Goal: Entertainment & Leisure: Consume media (video, audio)

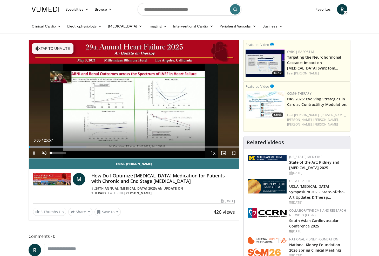
click at [44, 154] on span "Video Player" at bounding box center [44, 153] width 10 height 10
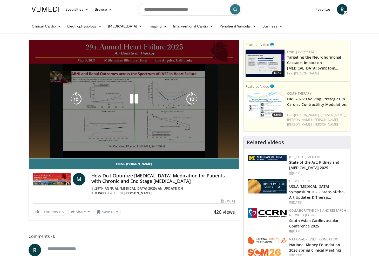
click at [44, 154] on div "10 seconds Tap to unmute" at bounding box center [134, 99] width 210 height 118
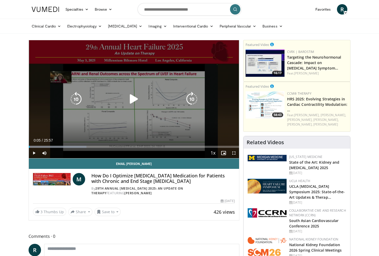
drag, startPoint x: 85, startPoint y: 95, endPoint x: 130, endPoint y: 56, distance: 59.6
click at [121, 61] on div "10 seconds Tap to unmute" at bounding box center [134, 99] width 210 height 118
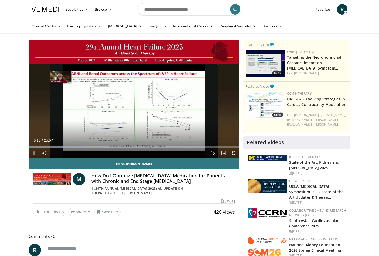
click at [34, 152] on span "Video Player" at bounding box center [34, 153] width 10 height 10
drag, startPoint x: 99, startPoint y: 5, endPoint x: 140, endPoint y: 28, distance: 47.4
click at [110, 8] on icon at bounding box center [111, 10] width 4 height 4
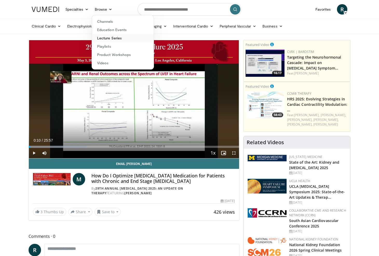
click at [108, 41] on link "Lecture Series" at bounding box center [123, 38] width 62 height 8
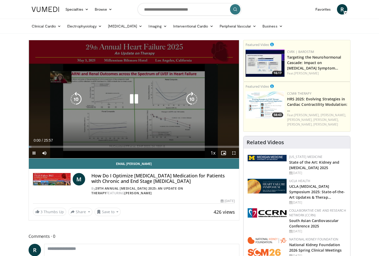
click at [120, 96] on div "Video Player" at bounding box center [134, 99] width 126 height 10
click at [120, 97] on div "Video Player" at bounding box center [134, 99] width 126 height 10
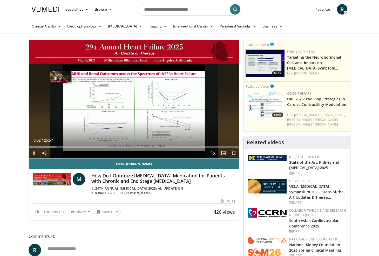
click at [233, 153] on span "Video Player" at bounding box center [234, 153] width 10 height 10
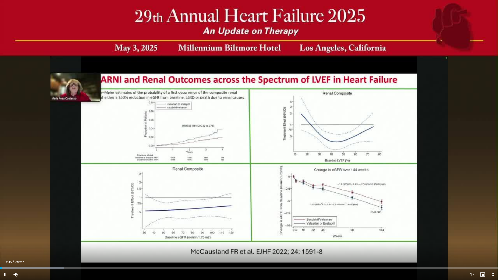
click at [10, 256] on span "Video Player" at bounding box center [5, 275] width 10 height 10
click at [9, 256] on div "Progress Bar" at bounding box center [9, 269] width 1 height 2
click at [5, 256] on span "Video Player" at bounding box center [5, 275] width 10 height 10
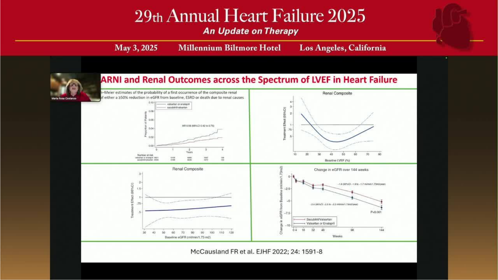
click at [24, 256] on div "10 seconds Tap to unmute" at bounding box center [249, 140] width 498 height 280
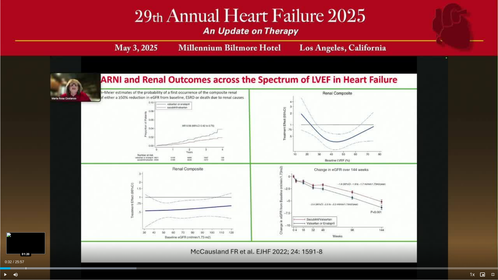
click at [26, 256] on div "Loaded : 27.38% 00:32 01:20" at bounding box center [249, 267] width 498 height 5
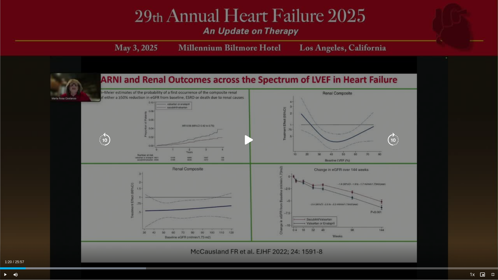
click at [246, 141] on icon "Video Player" at bounding box center [249, 140] width 15 height 15
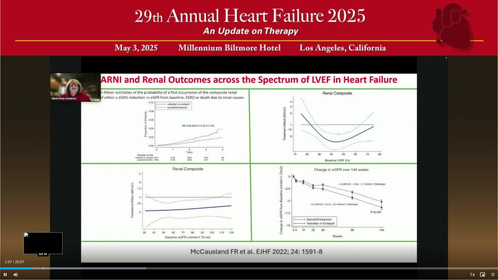
click at [43, 256] on div "Progress Bar" at bounding box center [43, 269] width 1 height 2
click at [53, 256] on div "Loaded : 32.14% 02:15 02:47" at bounding box center [249, 267] width 498 height 5
click at [66, 256] on div "Progress Bar" at bounding box center [66, 269] width 1 height 2
click at [6, 256] on span "Video Player" at bounding box center [5, 275] width 10 height 10
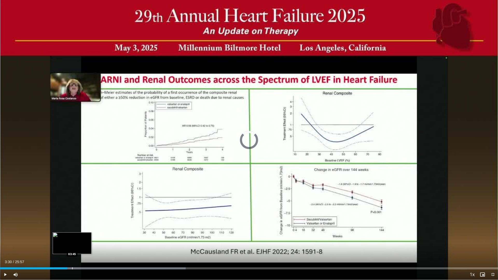
click at [72, 256] on div "Loaded : 37.28% 03:44 03:45" at bounding box center [249, 267] width 498 height 5
click at [79, 256] on div "Loaded : 39.99% 03:45 04:05" at bounding box center [249, 267] width 498 height 5
click at [85, 256] on div "Loaded : 41.14% 04:05 04:25" at bounding box center [249, 267] width 498 height 5
click at [5, 256] on span "Video Player" at bounding box center [5, 275] width 10 height 10
click at [93, 256] on div "Progress Bar" at bounding box center [93, 269] width 1 height 2
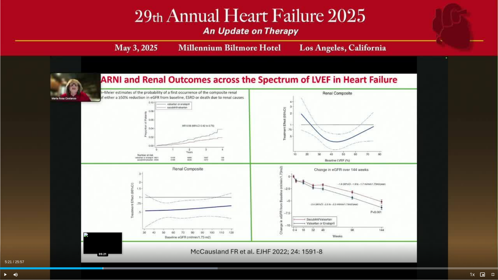
click at [103, 256] on div "Loaded : 43.71% 04:58 05:21" at bounding box center [249, 267] width 498 height 5
click at [4, 256] on span "Video Player" at bounding box center [5, 275] width 10 height 10
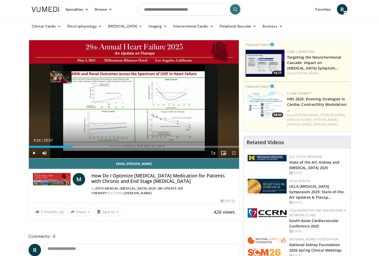
click at [235, 153] on span "Video Player" at bounding box center [234, 153] width 10 height 10
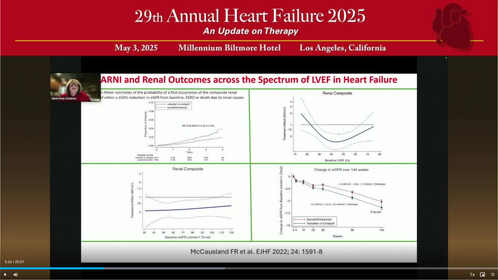
click at [4, 256] on span "Video Player" at bounding box center [5, 275] width 10 height 10
click at [106, 256] on div "Progress Bar" at bounding box center [106, 269] width 1 height 2
click at [113, 256] on div "Progress Bar" at bounding box center [113, 269] width 1 height 2
click at [4, 256] on span "Video Player" at bounding box center [5, 275] width 10 height 10
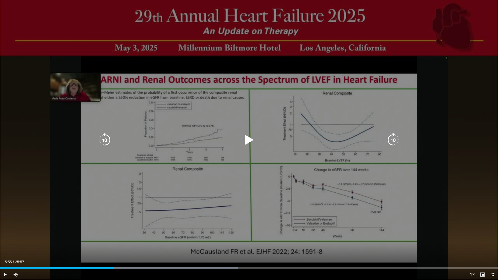
click at [249, 139] on icon "Video Player" at bounding box center [249, 140] width 15 height 15
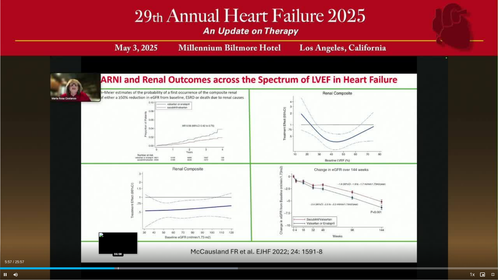
click at [119, 256] on div "Progress Bar" at bounding box center [118, 269] width 1 height 2
click at [124, 256] on div "Progress Bar" at bounding box center [124, 269] width 1 height 2
click at [132, 256] on div "Progress Bar" at bounding box center [132, 269] width 1 height 2
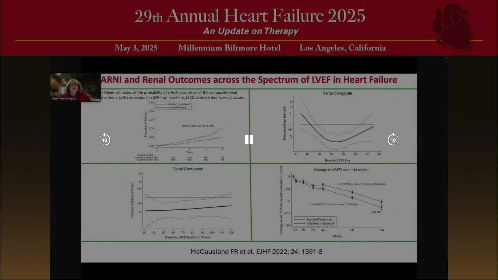
click at [137, 256] on video-js "**********" at bounding box center [249, 140] width 498 height 280
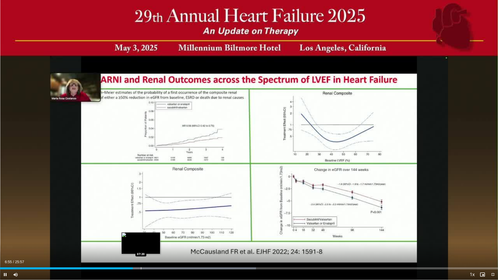
click at [144, 256] on div "Current Time 6:55 / Duration 25:57 Pause Skip Backward Skip Forward Mute 0% Loa…" at bounding box center [249, 275] width 498 height 10
click at [147, 256] on div "Current Time 6:56 / Duration 25:57 Pause Skip Backward Skip Forward Mute 0% Loa…" at bounding box center [249, 275] width 498 height 10
drag, startPoint x: 143, startPoint y: 269, endPoint x: 146, endPoint y: 268, distance: 2.9
click at [146, 256] on div "Loaded : 52.71% 07:30 07:30" at bounding box center [249, 269] width 498 height 2
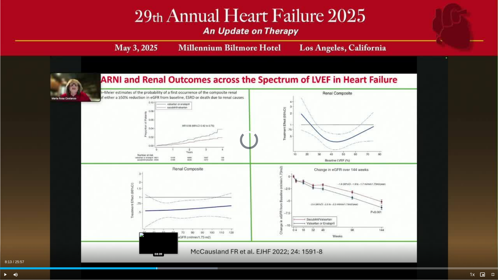
drag, startPoint x: 148, startPoint y: 268, endPoint x: 159, endPoint y: 268, distance: 10.4
click at [157, 256] on div "Progress Bar" at bounding box center [157, 269] width 1 height 2
drag, startPoint x: 162, startPoint y: 268, endPoint x: 173, endPoint y: 268, distance: 10.9
click at [172, 256] on div "Progress Bar" at bounding box center [172, 269] width 1 height 2
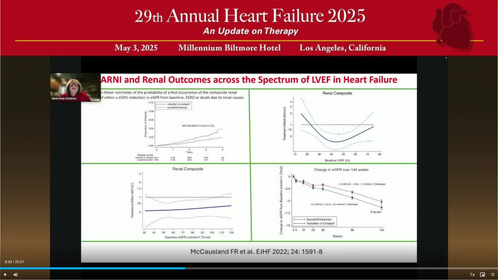
drag, startPoint x: 175, startPoint y: 268, endPoint x: 189, endPoint y: 268, distance: 14.5
click at [188, 256] on div "Loaded : 35.10% 09:39 09:26" at bounding box center [249, 269] width 498 height 2
drag, startPoint x: 191, startPoint y: 269, endPoint x: 208, endPoint y: 269, distance: 16.9
click at [208, 256] on div "Loaded : 39.21% 10:32 10:33" at bounding box center [249, 269] width 498 height 2
drag, startPoint x: 209, startPoint y: 269, endPoint x: 225, endPoint y: 269, distance: 15.3
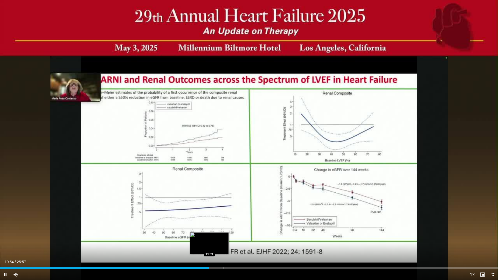
click at [225, 256] on div "Current Time 10:54 / Duration 25:57 Pause Skip Backward Skip Forward Mute 0% Lo…" at bounding box center [249, 275] width 498 height 10
click at [224, 256] on div "Progress Bar" at bounding box center [224, 269] width 1 height 2
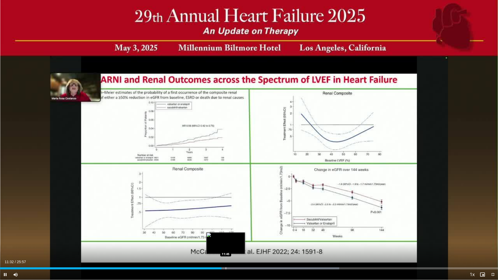
click at [226, 256] on div "Progress Bar" at bounding box center [226, 269] width 1 height 2
click at [233, 256] on div "Progress Bar" at bounding box center [233, 269] width 1 height 2
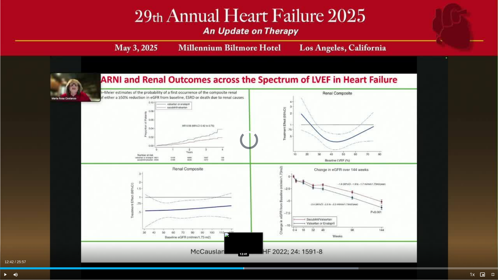
click at [244, 256] on div "Progress Bar" at bounding box center [244, 269] width 1 height 2
click at [252, 256] on div "Loaded : 73.24% 12:42 13:04" at bounding box center [249, 267] width 498 height 5
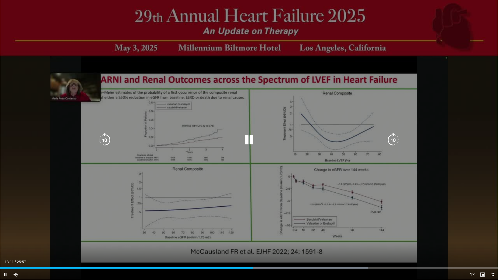
click at [262, 256] on div "Loaded : 73.90% 13:11 13:39" at bounding box center [249, 267] width 498 height 5
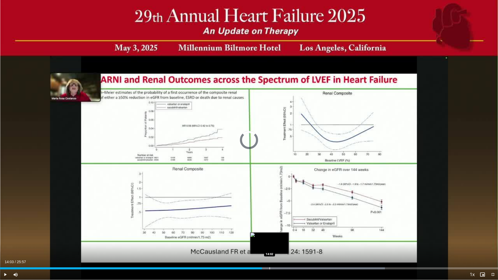
click at [270, 256] on div "Loaded : 77.27% 13:39 14:02" at bounding box center [249, 267] width 498 height 5
click at [281, 256] on div "Progress Bar" at bounding box center [281, 269] width 1 height 2
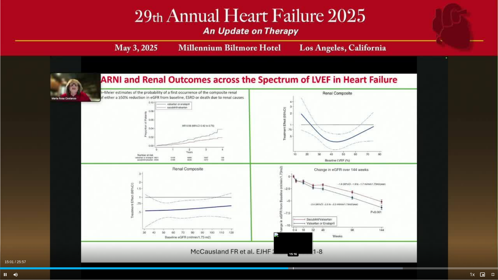
click at [293, 256] on div "Loaded : 80.89% 15:01 15:16" at bounding box center [249, 267] width 498 height 5
click at [302, 256] on div "Progress Bar" at bounding box center [302, 269] width 1 height 2
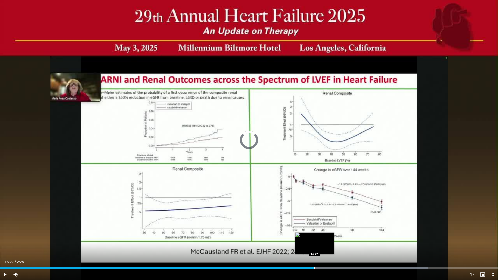
click at [314, 256] on div "Loaded : 86.00% 16:22 16:22" at bounding box center [249, 269] width 498 height 2
click at [322, 256] on div "Progress Bar" at bounding box center [322, 269] width 1 height 2
click at [328, 256] on div "Progress Bar" at bounding box center [328, 269] width 1 height 2
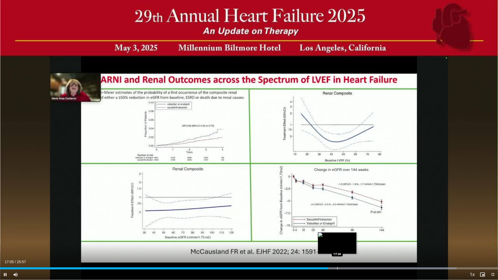
click at [337, 256] on div "Progress Bar" at bounding box center [337, 269] width 1 height 2
click at [345, 256] on div "Progress Bar" at bounding box center [345, 269] width 1 height 2
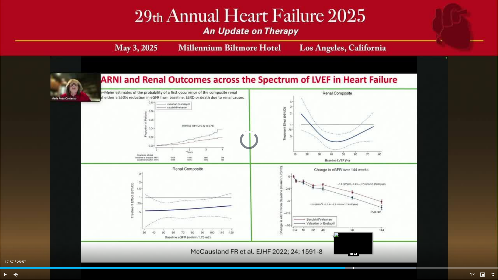
click at [354, 256] on div "Progress Bar" at bounding box center [354, 269] width 1 height 2
click at [359, 256] on div "Progress Bar" at bounding box center [359, 269] width 1 height 2
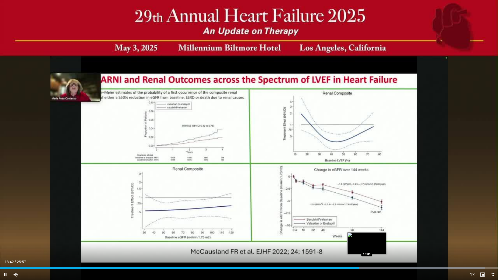
click at [367, 256] on div "Progress Bar" at bounding box center [367, 269] width 1 height 2
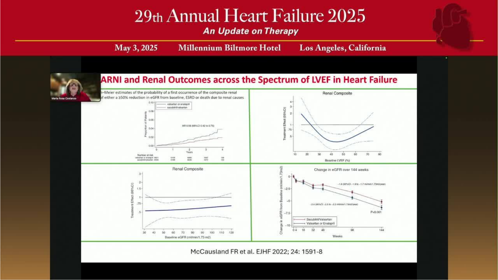
click at [374, 256] on video-js "**********" at bounding box center [249, 140] width 498 height 280
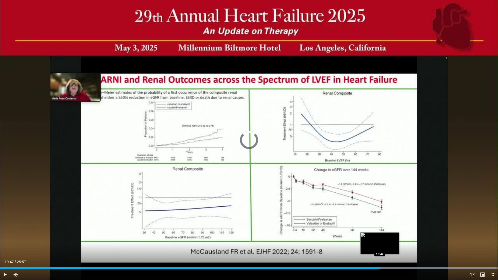
click at [379, 256] on div "Loaded : 99.64% 19:11 19:47" at bounding box center [249, 269] width 498 height 2
click at [379, 256] on div "Loaded : 100.00% 19:46 20:15" at bounding box center [249, 267] width 498 height 5
click at [379, 256] on div "Progress Bar" at bounding box center [381, 269] width 1 height 2
click at [379, 256] on div "Progress Bar" at bounding box center [392, 269] width 1 height 2
click at [8, 256] on span "Video Player" at bounding box center [5, 275] width 10 height 10
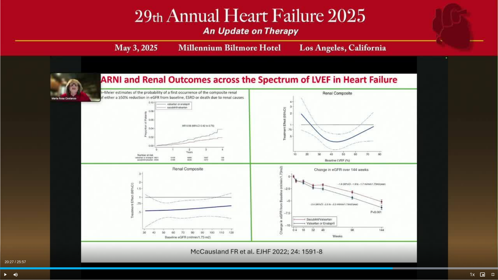
click at [5, 256] on span "Video Player" at bounding box center [5, 275] width 10 height 10
click at [379, 256] on div "Progress Bar" at bounding box center [399, 269] width 1 height 2
click at [379, 256] on div "Progress Bar" at bounding box center [403, 269] width 1 height 2
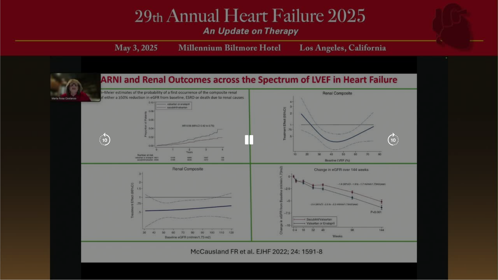
click at [379, 256] on video-js "**********" at bounding box center [249, 140] width 498 height 280
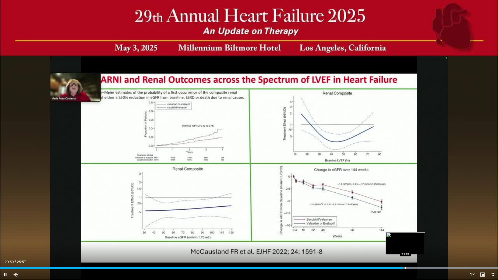
click at [379, 256] on div "Progress Bar" at bounding box center [406, 269] width 1 height 2
click at [379, 256] on div "Progress Bar" at bounding box center [412, 269] width 1 height 2
click at [379, 256] on div "Progress Bar" at bounding box center [420, 269] width 1 height 2
click at [379, 256] on div "Progress Bar" at bounding box center [427, 269] width 1 height 2
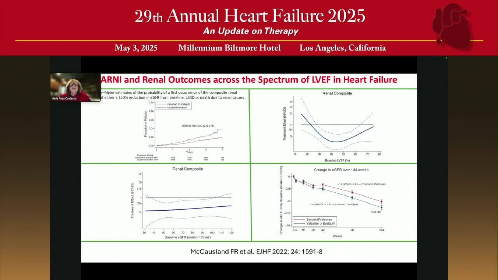
click at [3, 256] on div "10 seconds Tap to unmute" at bounding box center [249, 140] width 498 height 280
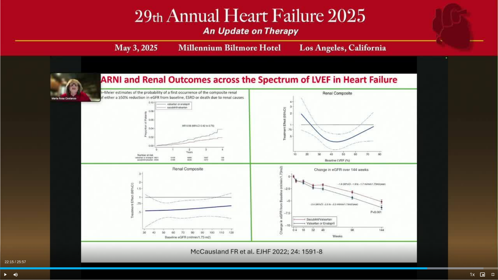
click at [5, 256] on span "Video Player" at bounding box center [5, 275] width 10 height 10
click at [379, 256] on div "Progress Bar" at bounding box center [432, 269] width 1 height 2
click at [379, 256] on div "Loaded : 100.00% 22:44 22:44" at bounding box center [249, 267] width 498 height 5
click at [379, 256] on div "Progress Bar" at bounding box center [442, 269] width 1 height 2
click at [379, 256] on div "Progress Bar" at bounding box center [447, 269] width 1 height 2
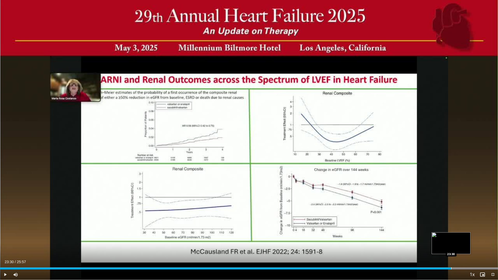
click at [379, 256] on div "Progress Bar" at bounding box center [451, 269] width 1 height 2
click at [379, 256] on div "Progress Bar" at bounding box center [456, 269] width 1 height 2
click at [379, 256] on div "Loaded : 100.00% 23:46 23:57" at bounding box center [249, 267] width 498 height 5
click at [379, 256] on div "Progress Bar" at bounding box center [466, 269] width 1 height 2
click at [379, 256] on div "Progress Bar" at bounding box center [470, 269] width 1 height 2
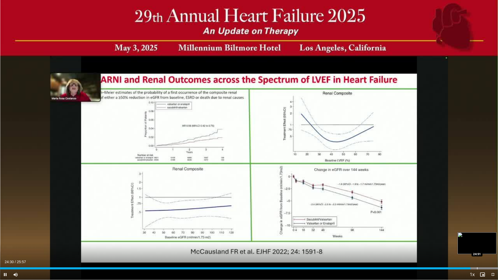
click at [379, 256] on div "Progress Bar" at bounding box center [477, 269] width 1 height 2
click at [379, 256] on div "Loaded : 100.00% 24:52 25:05" at bounding box center [249, 267] width 498 height 5
click at [379, 256] on div "Progress Bar" at bounding box center [486, 269] width 1 height 2
click at [379, 256] on div "Progress Bar" at bounding box center [493, 269] width 1 height 2
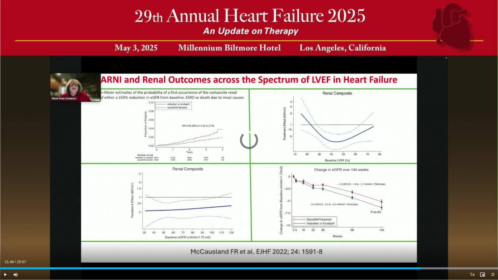
drag, startPoint x: 464, startPoint y: 267, endPoint x: 405, endPoint y: 271, distance: 59.3
click at [379, 256] on div "Current Time 21:48 / Duration 25:57 Play Skip Backward Skip Forward Mute 84% Lo…" at bounding box center [249, 275] width 498 height 10
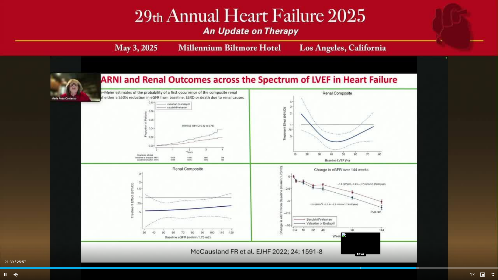
click at [361, 256] on div "Progress Bar" at bounding box center [361, 269] width 1 height 2
click at [364, 256] on div "Loaded : 72.64% 18:46 18:56" at bounding box center [249, 267] width 498 height 5
click at [370, 256] on div "Loaded : 84.21% 18:59 19:16" at bounding box center [249, 267] width 498 height 5
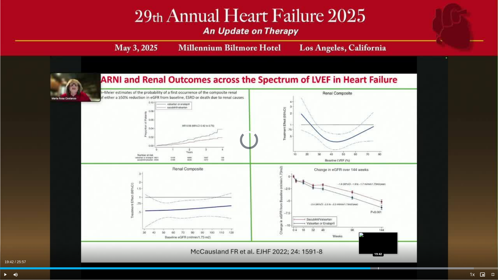
click at [378, 256] on div "Progress Bar" at bounding box center [378, 269] width 1 height 2
click at [379, 256] on div "Loaded : 100.00% 19:55 19:55" at bounding box center [249, 267] width 498 height 5
click at [379, 256] on div "Progress Bar" at bounding box center [388, 269] width 1 height 2
click at [379, 256] on div "Progress Bar" at bounding box center [429, 269] width 137 height 2
click at [379, 256] on div "Loaded : 100.00% 20:24 20:09" at bounding box center [249, 269] width 498 height 2
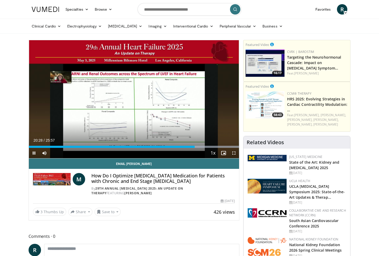
click at [234, 152] on span "Video Player" at bounding box center [234, 153] width 10 height 10
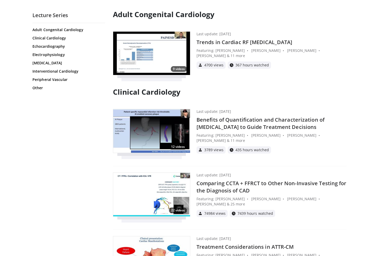
scroll to position [61, 0]
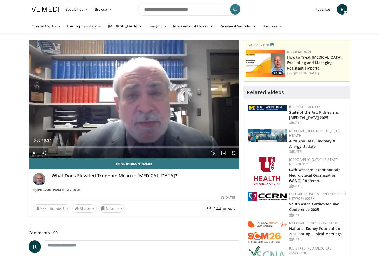
click at [260, 63] on img at bounding box center [265, 63] width 39 height 27
click at [259, 63] on img at bounding box center [265, 63] width 39 height 27
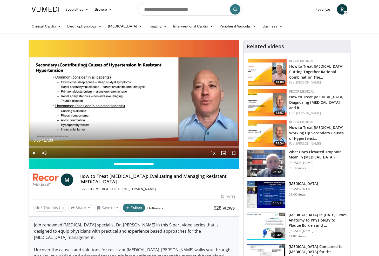
click at [233, 152] on span "Video Player" at bounding box center [234, 153] width 10 height 10
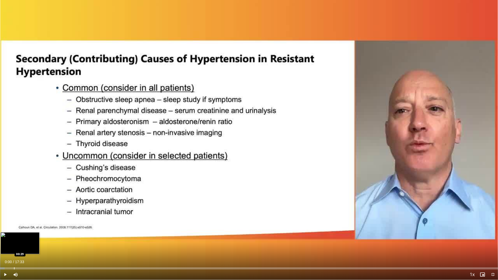
click at [14, 256] on div "Progress Bar" at bounding box center [14, 269] width 1 height 2
click at [19, 256] on div "Progress Bar" at bounding box center [18, 269] width 1 height 2
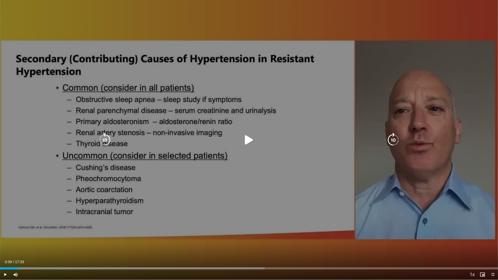
click at [8, 256] on span "Video Player" at bounding box center [5, 275] width 10 height 10
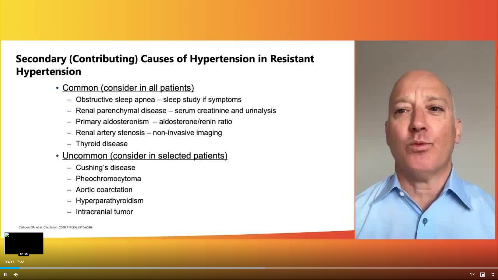
click at [24, 256] on div "Progress Bar" at bounding box center [24, 269] width 1 height 2
click at [35, 256] on div "Progress Bar" at bounding box center [35, 269] width 1 height 2
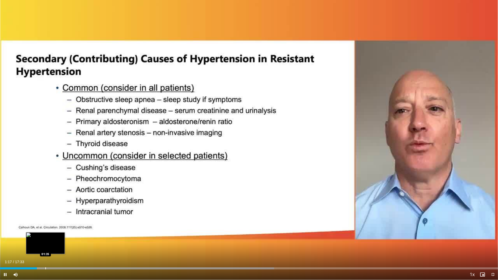
click at [45, 256] on div "Progress Bar" at bounding box center [142, 269] width 265 height 2
click at [7, 256] on span "Video Player" at bounding box center [5, 275] width 10 height 10
click at [50, 256] on div "Loaded : 57.45% 01:38 01:45" at bounding box center [249, 267] width 498 height 5
click at [57, 256] on div "Loaded : 59.31% 01:46 02:00" at bounding box center [249, 267] width 498 height 5
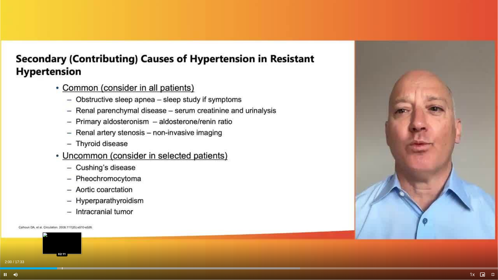
click at [66, 256] on div "Loaded : 60.24% 02:00 02:11" at bounding box center [249, 267] width 498 height 5
click at [79, 256] on div "Loaded : 61.72% 02:20 02:46" at bounding box center [249, 267] width 498 height 5
click at [70, 256] on div "Progress Bar" at bounding box center [70, 269] width 1 height 2
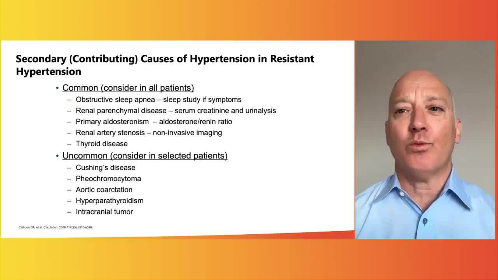
click at [5, 256] on div "10 seconds Tap to unmute" at bounding box center [249, 140] width 498 height 280
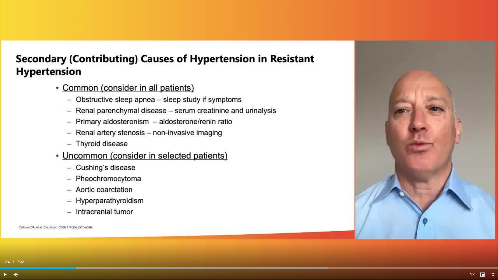
click at [5, 256] on span "Video Player" at bounding box center [5, 275] width 10 height 10
click at [5, 256] on video-js "**********" at bounding box center [249, 140] width 498 height 280
click at [86, 256] on div "Progress Bar" at bounding box center [86, 269] width 1 height 2
click at [89, 256] on div "Progress Bar" at bounding box center [89, 269] width 1 height 2
click at [92, 256] on div "Progress Bar" at bounding box center [92, 269] width 1 height 2
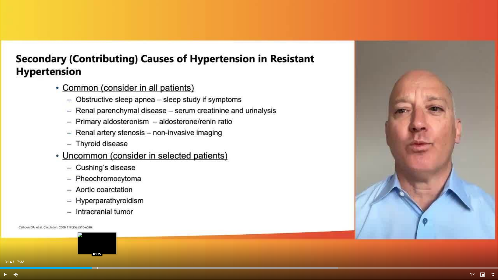
click at [97, 256] on div "Loaded : 67.79% 03:14 03:25" at bounding box center [249, 267] width 498 height 5
click at [101, 256] on div "Progress Bar" at bounding box center [101, 269] width 1 height 2
click at [107, 256] on div "Progress Bar" at bounding box center [215, 269] width 264 height 2
click at [117, 256] on div "Progress Bar" at bounding box center [117, 269] width 1 height 2
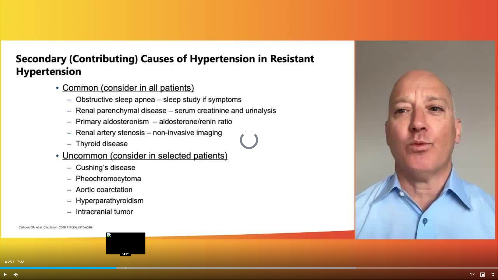
click at [126, 256] on div "Loaded : 71.57% 04:25 04:25" at bounding box center [249, 267] width 498 height 5
click at [138, 256] on div "Progress Bar" at bounding box center [138, 269] width 1 height 2
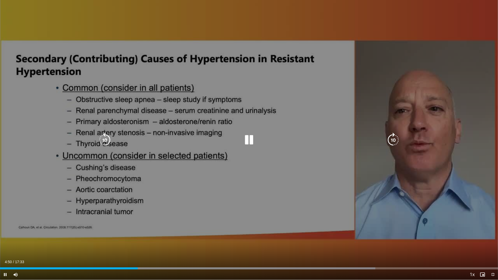
click at [145, 256] on video-js "**********" at bounding box center [249, 140] width 498 height 280
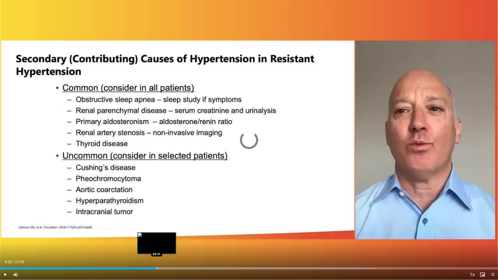
click at [157, 256] on div "Loaded : 75.34% 04:51 05:31" at bounding box center [249, 267] width 498 height 5
click at [169, 256] on div "Progress Bar" at bounding box center [169, 269] width 1 height 2
click at [173, 256] on div "Progress Bar" at bounding box center [173, 269] width 1 height 2
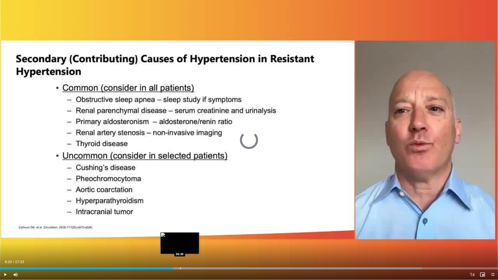
click at [180, 256] on div "Loaded : 84.75% 06:20 06:20" at bounding box center [249, 267] width 498 height 5
click at [194, 256] on div "Progress Bar" at bounding box center [194, 269] width 1 height 2
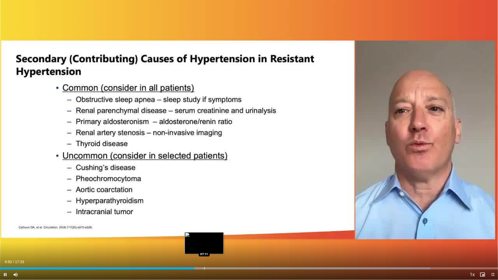
click at [204, 256] on div "Loaded : 86.41% 06:50 07:11" at bounding box center [249, 267] width 498 height 5
click at [222, 256] on div "Loaded : 89.26% 07:24 07:48" at bounding box center [249, 267] width 498 height 5
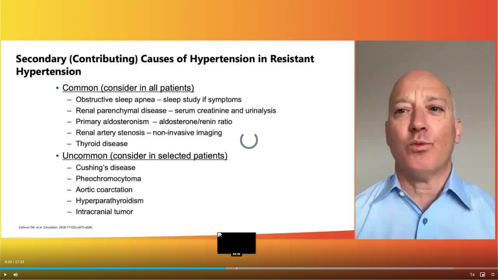
click at [237, 256] on div "Progress Bar" at bounding box center [237, 269] width 1 height 2
click at [244, 256] on div "Loaded : 94.96% 08:20 08:34" at bounding box center [249, 267] width 498 height 5
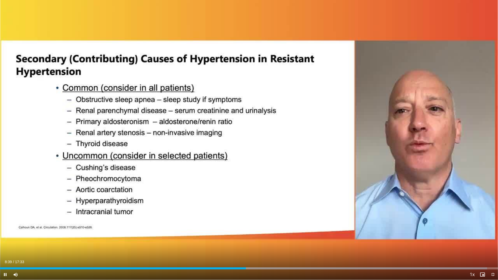
click at [4, 256] on span "Video Player" at bounding box center [5, 275] width 10 height 10
click at [253, 256] on div "Progress Bar" at bounding box center [253, 269] width 1 height 2
click at [260, 256] on div "Progress Bar" at bounding box center [259, 269] width 1 height 2
click at [265, 256] on div "Progress Bar" at bounding box center [264, 269] width 1 height 2
click at [272, 256] on div "Loaded : 99.99% 09:34 09:34" at bounding box center [249, 267] width 498 height 5
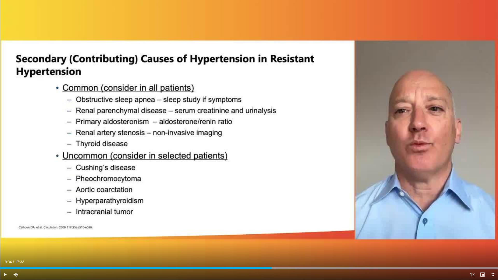
click at [4, 256] on span "Video Player" at bounding box center [5, 275] width 10 height 10
click at [7, 256] on span "Video Player" at bounding box center [5, 275] width 10 height 10
click at [281, 256] on div "Progress Bar" at bounding box center [281, 269] width 1 height 2
click at [288, 256] on div "Progress Bar" at bounding box center [368, 269] width 259 height 2
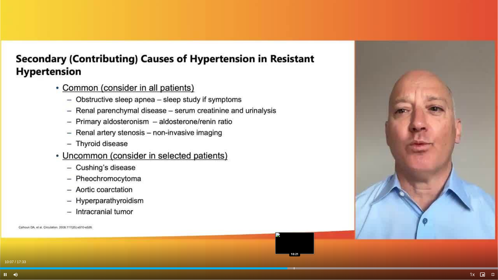
click at [295, 256] on div "Loaded : 99.99% 10:07 10:21" at bounding box center [249, 267] width 498 height 5
click at [302, 256] on div "Progress Bar" at bounding box center [302, 269] width 1 height 2
click at [308, 256] on div "Progress Bar" at bounding box center [368, 269] width 259 height 2
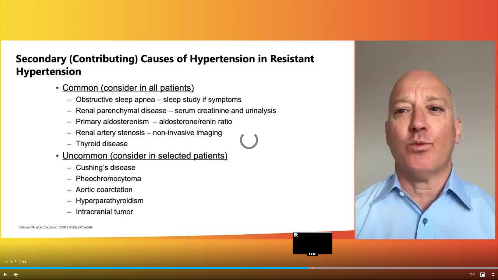
click at [313, 256] on div "Progress Bar" at bounding box center [313, 269] width 1 height 2
click at [5, 256] on span "Video Player" at bounding box center [5, 275] width 10 height 10
click at [319, 256] on div "Progress Bar" at bounding box center [319, 269] width 1 height 2
click at [324, 256] on div "Progress Bar" at bounding box center [324, 269] width 1 height 2
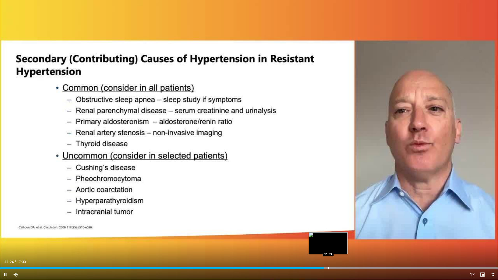
click at [328, 256] on div "Loaded : 99.99% 11:24 11:33" at bounding box center [249, 267] width 498 height 5
click at [331, 256] on div "Progress Bar" at bounding box center [331, 269] width 1 height 2
click at [336, 256] on div "Progress Bar" at bounding box center [335, 269] width 1 height 2
click at [9, 256] on span "Video Player" at bounding box center [5, 275] width 10 height 10
click at [4, 256] on span "Video Player" at bounding box center [5, 275] width 10 height 10
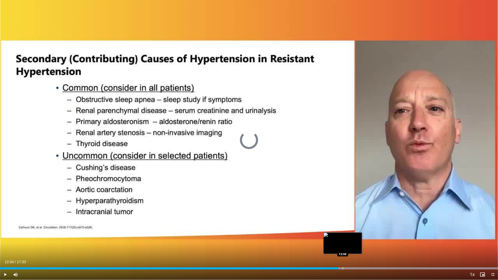
click at [343, 256] on div "Progress Bar" at bounding box center [343, 269] width 1 height 2
click at [349, 256] on div "Progress Bar" at bounding box center [349, 269] width 1 height 2
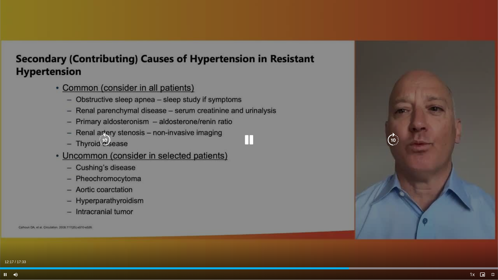
click at [359, 256] on video-js "**********" at bounding box center [249, 140] width 498 height 280
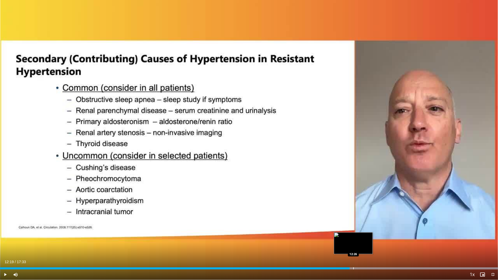
click at [354, 256] on div "Loaded : 99.99% 12:19 12:26" at bounding box center [249, 267] width 498 height 5
click at [361, 256] on div "Loaded : 99.99% 12:27 12:42" at bounding box center [249, 267] width 498 height 5
click at [365, 256] on div "Loaded : 99.99% 12:43 12:49" at bounding box center [249, 269] width 498 height 2
click at [374, 256] on div "Progress Bar" at bounding box center [374, 269] width 1 height 2
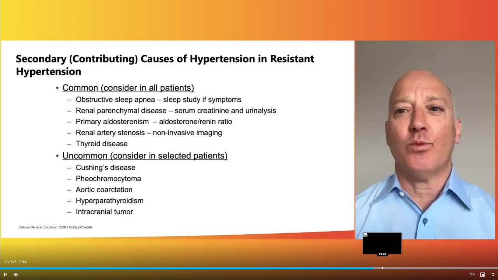
click at [379, 256] on div "Loaded : 99.99% 13:09 13:28" at bounding box center [249, 267] width 498 height 5
click at [379, 256] on div "Progress Bar" at bounding box center [390, 269] width 1 height 2
click at [379, 256] on div "Loaded : 99.99% 13:54 13:54" at bounding box center [249, 269] width 498 height 2
click at [379, 256] on div "Loaded : 99.99% 13:54 14:12" at bounding box center [249, 267] width 498 height 5
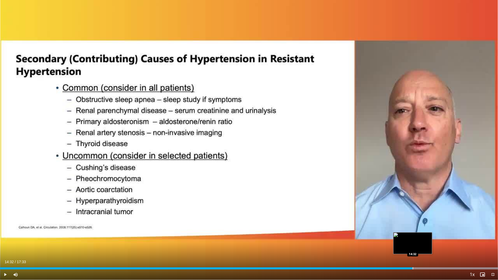
click at [379, 256] on div "Loaded : 99.99% 14:13 14:32" at bounding box center [249, 267] width 498 height 5
click at [379, 256] on div "Loaded : 99.99% 14:34 14:46" at bounding box center [249, 267] width 498 height 5
click at [379, 256] on div "Progress Bar" at bounding box center [427, 269] width 1 height 2
click at [379, 256] on div "Loaded : 99.99% 15:02 15:15" at bounding box center [249, 267] width 498 height 5
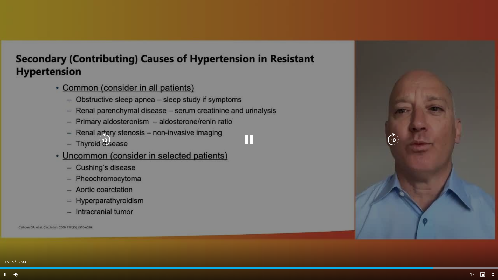
drag, startPoint x: 442, startPoint y: 267, endPoint x: 447, endPoint y: 267, distance: 5.5
click at [379, 256] on div "Loaded : 99.99% 15:16 15:33" at bounding box center [249, 267] width 498 height 5
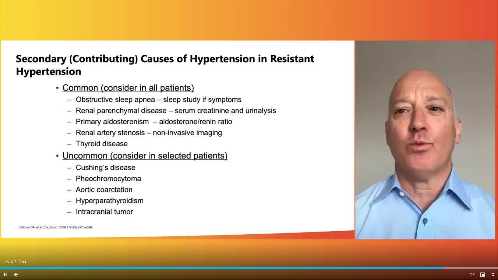
click at [5, 256] on span "Video Player" at bounding box center [5, 275] width 10 height 10
click at [8, 256] on span "Video Player" at bounding box center [5, 275] width 10 height 10
click at [379, 256] on div "Progress Bar" at bounding box center [449, 269] width 1 height 2
click at [3, 256] on span "Video Player" at bounding box center [5, 275] width 10 height 10
